Goal: Navigation & Orientation: Go to known website

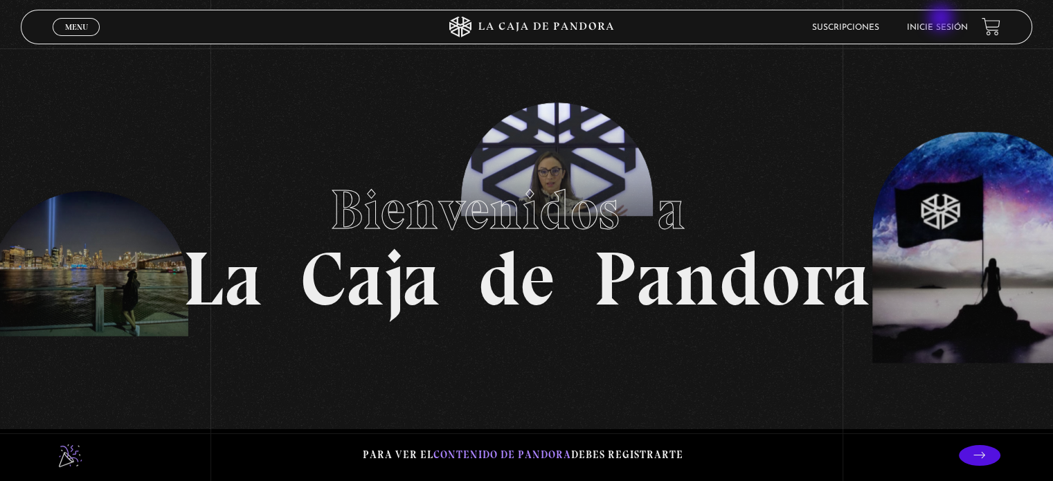
click at [942, 19] on li "Inicie sesión" at bounding box center [937, 27] width 61 height 21
click at [953, 26] on link "Inicie sesión" at bounding box center [937, 28] width 61 height 8
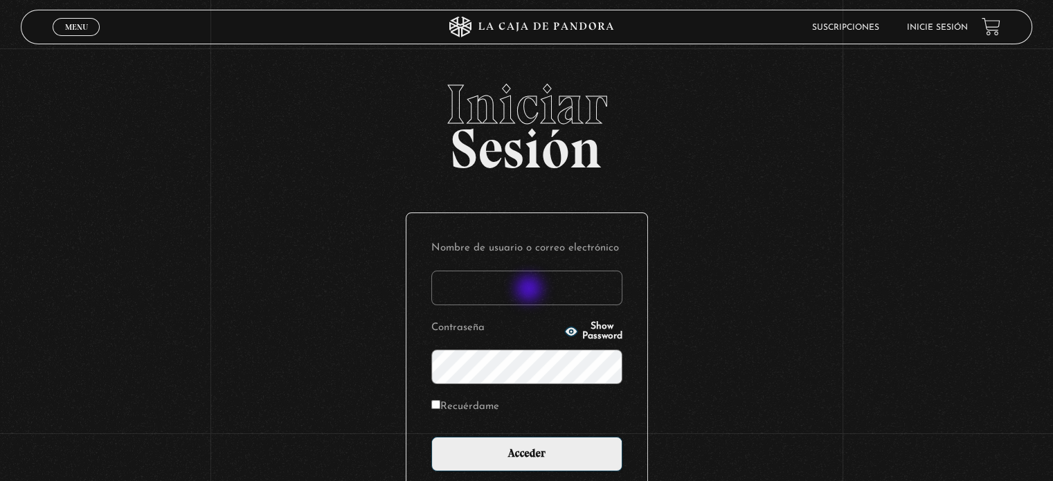
click at [530, 290] on input "Nombre de usuario o correo electrónico" at bounding box center [526, 288] width 191 height 35
type input "[EMAIL_ADDRESS][DOMAIN_NAME]"
click at [431, 437] on input "Acceder" at bounding box center [526, 454] width 191 height 35
